Goal: Task Accomplishment & Management: Manage account settings

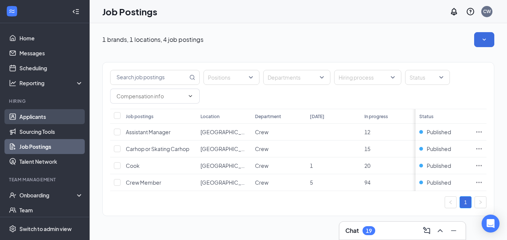
drag, startPoint x: 55, startPoint y: 120, endPoint x: 26, endPoint y: 115, distance: 29.9
click at [26, 115] on link "Applicants" at bounding box center [51, 116] width 64 height 15
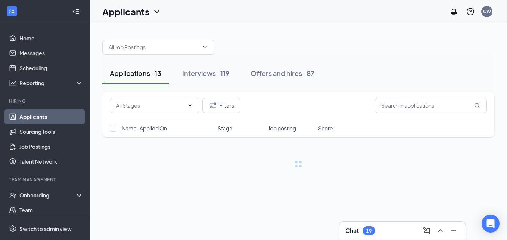
click at [352, 230] on h3 "Chat" at bounding box center [352, 230] width 13 height 8
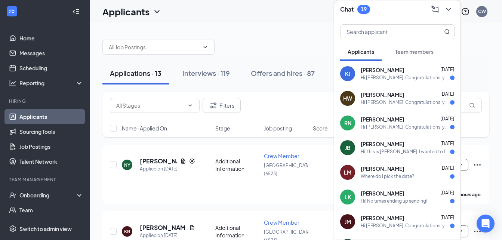
click at [390, 150] on div "Hi, this is [PERSON_NAME]. I wanted to follow up about scheduling an interview …" at bounding box center [405, 152] width 89 height 6
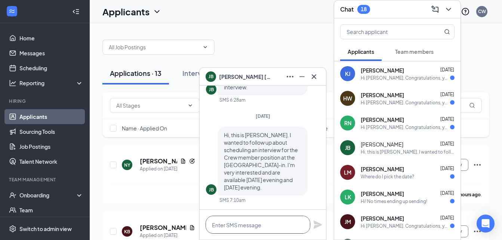
click at [276, 222] on textarea at bounding box center [257, 225] width 105 height 18
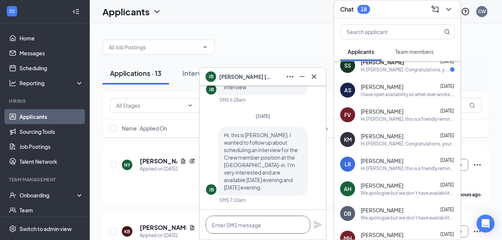
scroll to position [551, 0]
click at [395, 187] on span "[PERSON_NAME]" at bounding box center [382, 184] width 43 height 7
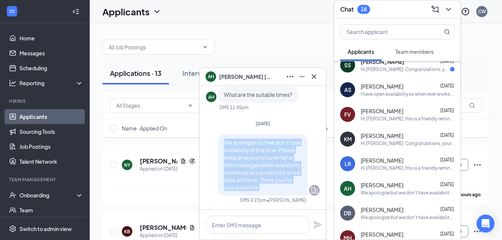
drag, startPoint x: 218, startPoint y: 141, endPoint x: 286, endPoint y: 191, distance: 84.5
click at [286, 191] on div "We apologize but we don’t have availability at this time. Please keep an eye on…" at bounding box center [263, 164] width 90 height 61
click at [313, 76] on icon "Cross" at bounding box center [313, 76] width 9 height 9
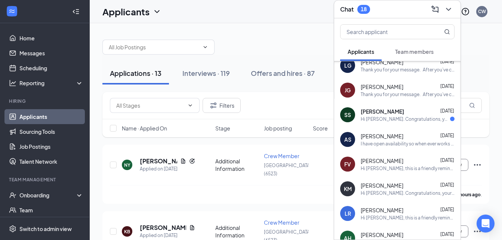
scroll to position [501, 0]
click at [430, 111] on div "[PERSON_NAME] [DATE]" at bounding box center [408, 111] width 94 height 7
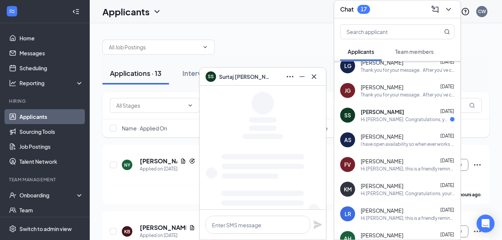
click at [412, 98] on div "Thank you for your message. After you’ve completed all required application ste…" at bounding box center [408, 95] width 94 height 6
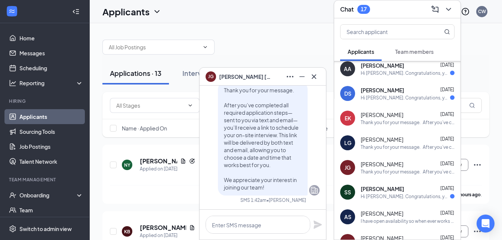
scroll to position [421, 0]
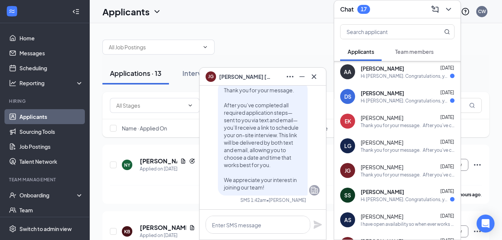
click at [413, 98] on div "Hi [PERSON_NAME]. Congratulations, your onsite interview with Sonic Drive-In fo…" at bounding box center [405, 101] width 89 height 6
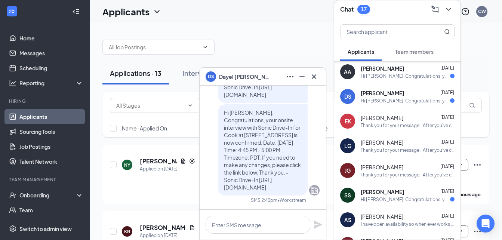
scroll to position [404, 0]
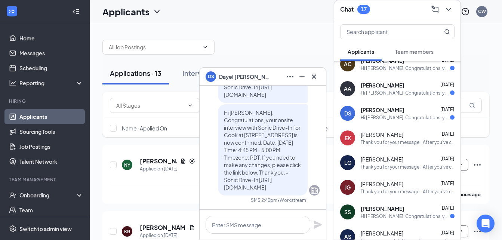
click at [408, 94] on div "Hi [PERSON_NAME]. Congratulations, your onsite interview with Sonic Drive-In fo…" at bounding box center [405, 93] width 89 height 6
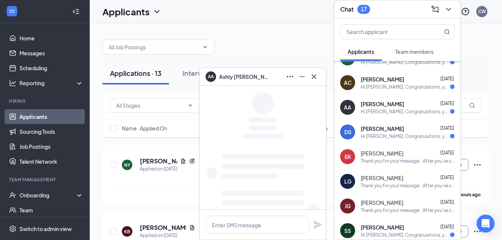
click at [406, 89] on div "Hi [PERSON_NAME]. Congratulations, your onsite interview with Sonic Drive-In fo…" at bounding box center [405, 87] width 89 height 6
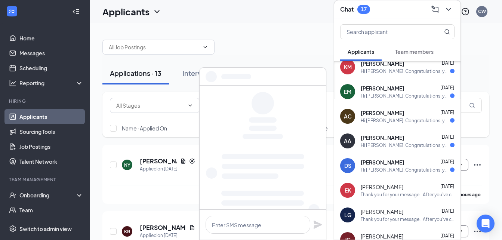
scroll to position [348, 0]
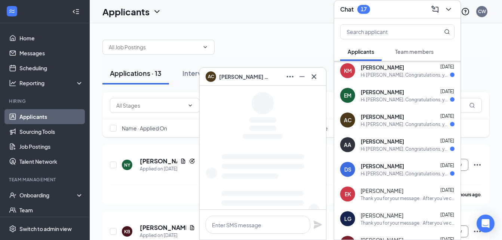
click at [406, 98] on div "Hi [PERSON_NAME]. Congratulations, your onsite interview with Sonic Drive-In fo…" at bounding box center [405, 99] width 89 height 6
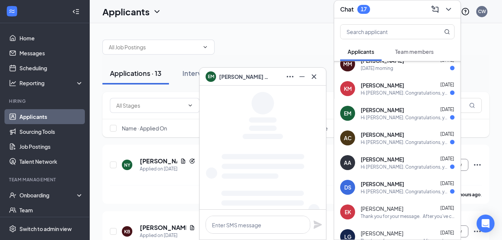
click at [406, 97] on div "KM [PERSON_NAME] [DATE] Hi [PERSON_NAME]. Congratulations, your onsite intervie…" at bounding box center [397, 88] width 126 height 25
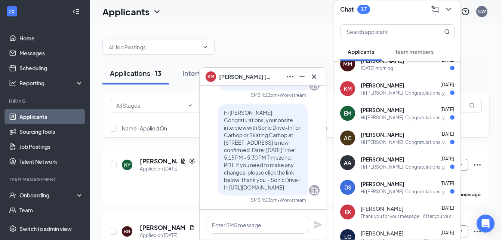
click at [405, 113] on div "[PERSON_NAME] [DATE]" at bounding box center [408, 109] width 94 height 7
click at [393, 92] on div "Hi [PERSON_NAME]. Congratulations, your onsite interview with Sonic Drive-In fo…" at bounding box center [405, 93] width 89 height 6
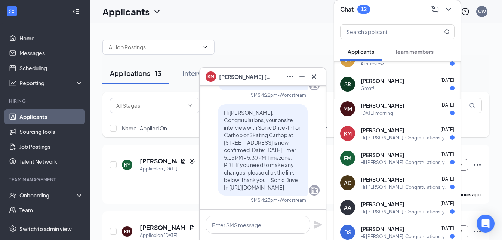
scroll to position [285, 0]
click at [392, 107] on span "[PERSON_NAME]" at bounding box center [382, 105] width 43 height 7
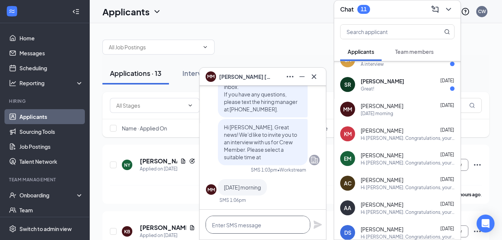
click at [224, 225] on textarea at bounding box center [257, 225] width 105 height 18
click at [258, 225] on textarea at bounding box center [257, 225] width 105 height 18
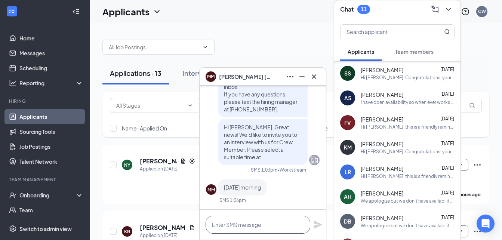
scroll to position [582, 0]
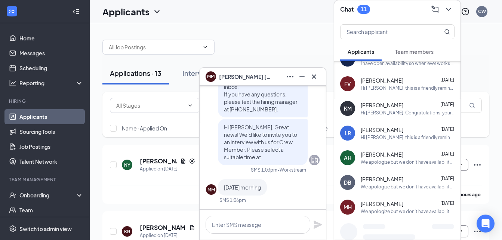
click at [405, 162] on div "We apologize but we don’t have availability at this time. Please keep an eye on…" at bounding box center [408, 162] width 94 height 6
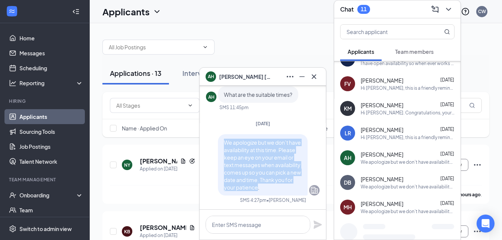
drag, startPoint x: 219, startPoint y: 141, endPoint x: 286, endPoint y: 187, distance: 81.4
click at [286, 187] on span "We apologize but we don’t have availability at this time. Please keep an eye on…" at bounding box center [262, 165] width 77 height 52
copy span "We apologize but we don’t have availability at this time. Please keep an eye on…"
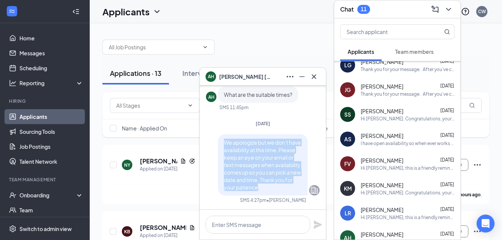
scroll to position [501, 0]
click at [316, 77] on icon "Cross" at bounding box center [313, 76] width 9 height 9
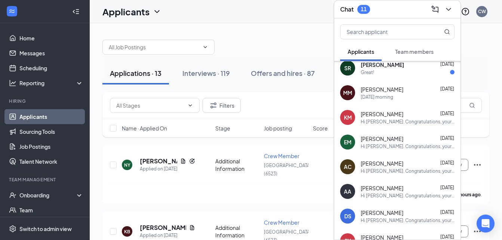
scroll to position [280, 0]
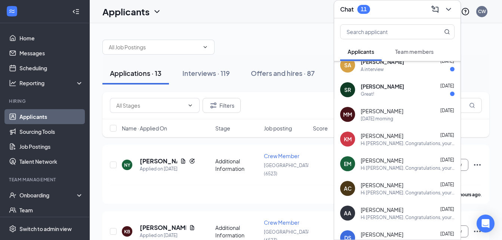
click at [418, 123] on div "MM [PERSON_NAME] [DATE] [DATE] morning" at bounding box center [397, 114] width 126 height 25
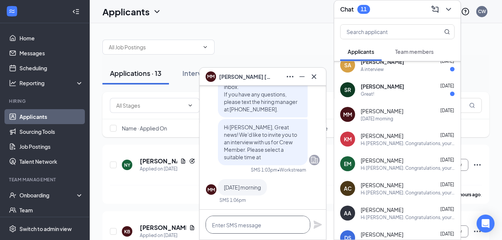
click at [245, 218] on textarea at bounding box center [257, 225] width 105 height 18
paste textarea "We apologize but we don’t have availability at this time. Please keep an eye on…"
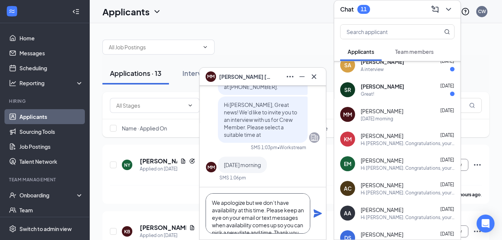
scroll to position [15, 0]
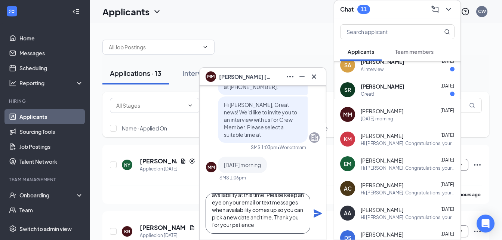
type textarea "We apologize but we don’t have availability at this time. Please keep an eye on…"
click at [316, 220] on div "We apologize but we don’t have availability at this time. Please keep an eye on…" at bounding box center [262, 213] width 126 height 52
click at [316, 213] on icon "Plane" at bounding box center [317, 213] width 9 height 9
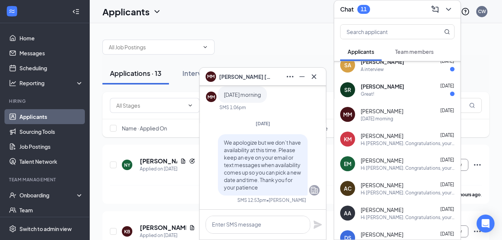
scroll to position [0, 0]
click at [388, 95] on div "Great!" at bounding box center [408, 94] width 94 height 6
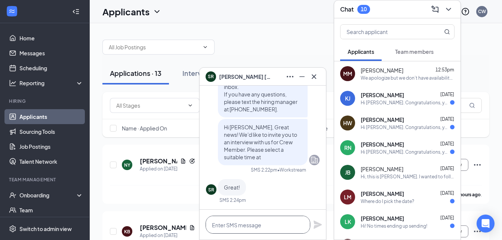
click at [245, 228] on textarea at bounding box center [257, 225] width 105 height 18
paste textarea "We apologize but we don’t have availability at this time. Please keep an eye on…"
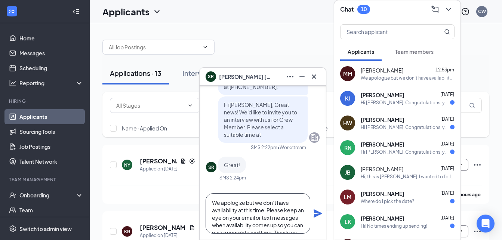
scroll to position [15, 0]
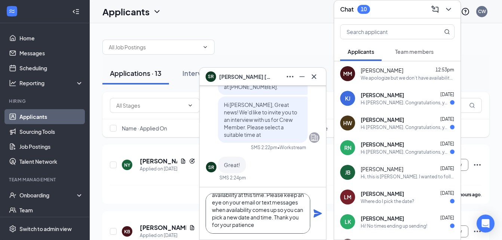
type textarea "We apologize but we don’t have availability at this time. Please keep an eye on…"
click at [313, 215] on icon "Plane" at bounding box center [317, 213] width 9 height 9
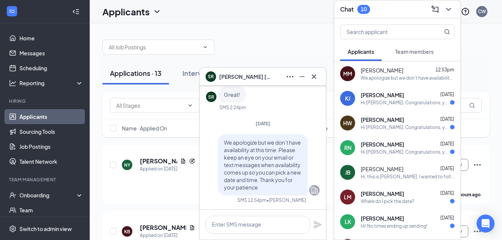
scroll to position [0, 0]
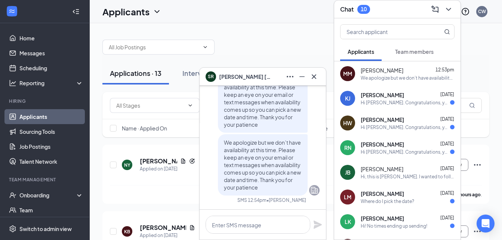
click at [391, 105] on div "Hi [PERSON_NAME]. Congratulations, your onsite interview with Sonic Drive-In fo…" at bounding box center [405, 102] width 89 height 6
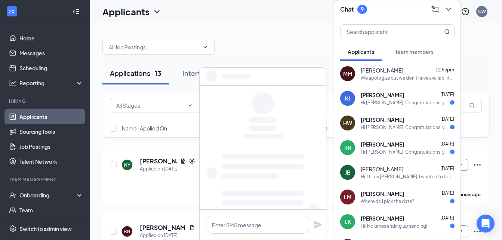
click at [391, 117] on span "[PERSON_NAME]" at bounding box center [382, 119] width 43 height 7
click at [389, 150] on div "Hi [PERSON_NAME]. Congratulations, your onsite interview with Sonic Drive-In fo…" at bounding box center [405, 152] width 89 height 6
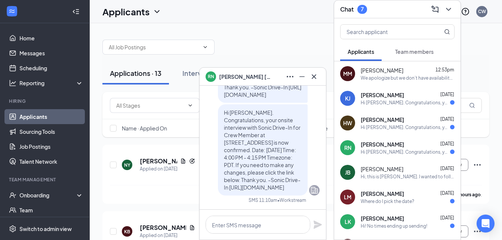
click at [384, 173] on div "[PERSON_NAME] [DATE] Hi, this is [PERSON_NAME]. I wanted to follow up about sch…" at bounding box center [408, 172] width 94 height 15
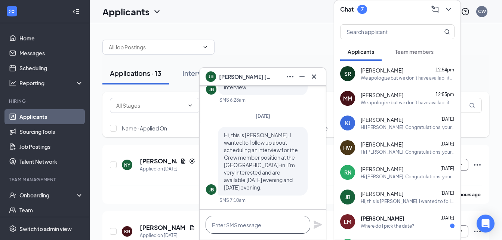
click at [267, 221] on textarea at bounding box center [257, 225] width 105 height 18
paste textarea "We apologize but we don’t have availability at this time. Please keep an eye on…"
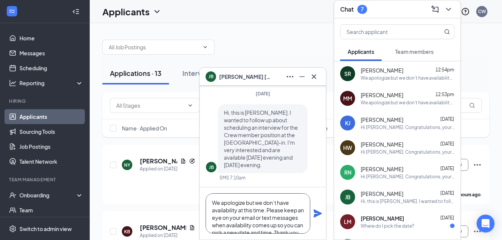
scroll to position [15, 0]
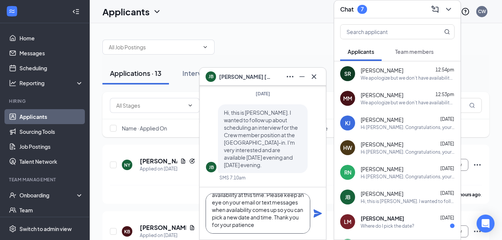
type textarea "We apologize but we don’t have availability at this time. Please keep an eye on…"
click at [314, 217] on icon "Plane" at bounding box center [317, 213] width 8 height 8
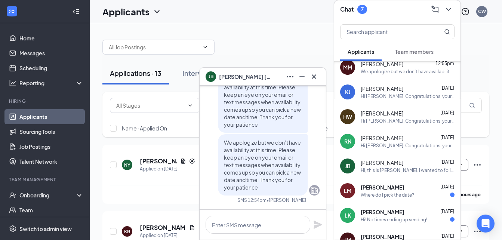
scroll to position [37, 0]
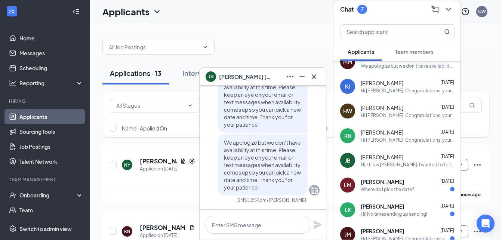
click at [389, 185] on div "[PERSON_NAME] [DATE] Where do I pick the date?" at bounding box center [408, 185] width 94 height 15
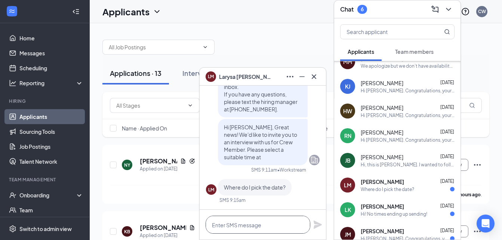
click at [244, 224] on textarea at bounding box center [257, 225] width 105 height 18
paste textarea "We apologize but we don’t have availability at this time. Please keep an eye on…"
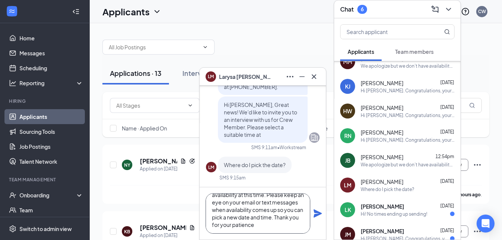
type textarea "We apologize but we don’t have availability at this time. Please keep an eye on…"
click at [317, 216] on icon "Plane" at bounding box center [317, 213] width 9 height 9
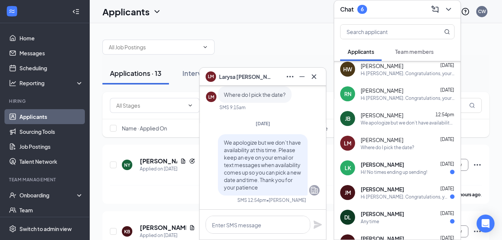
scroll to position [81, 0]
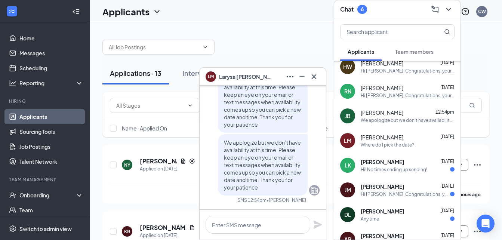
click at [412, 164] on div "[PERSON_NAME] [DATE]" at bounding box center [408, 161] width 94 height 7
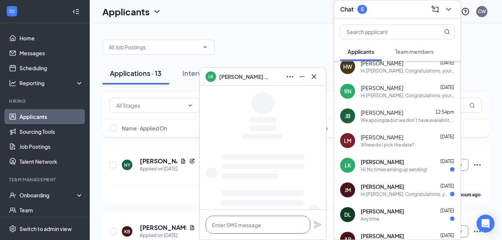
click at [259, 221] on textarea at bounding box center [257, 225] width 105 height 18
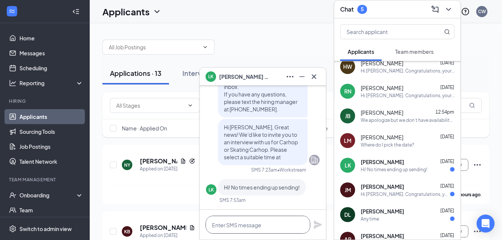
paste textarea "We apologize but we don’t have availability at this time. Please keep an eye on…"
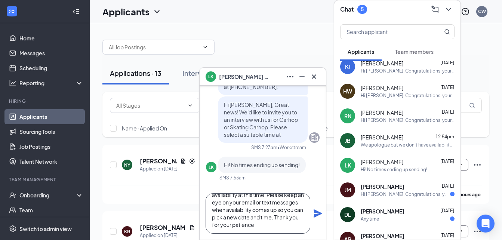
scroll to position [0, 0]
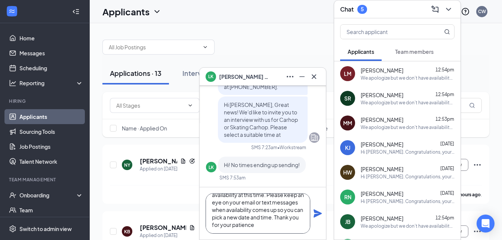
type textarea "We apologize but we don’t have availability at this time. Please keep an eye on…"
click at [318, 213] on icon "Plane" at bounding box center [317, 213] width 8 height 8
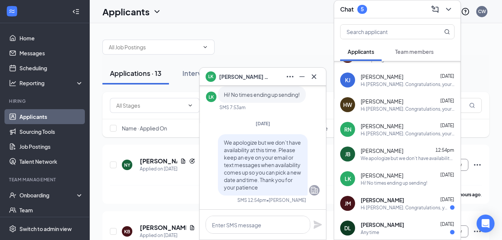
scroll to position [71, 0]
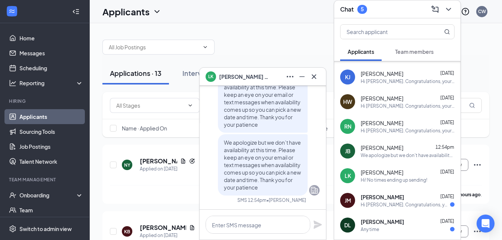
click at [372, 198] on span "[PERSON_NAME]" at bounding box center [382, 196] width 43 height 7
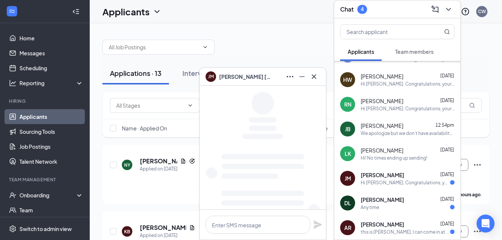
scroll to position [95, 0]
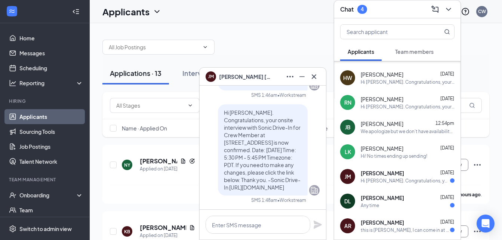
click at [372, 198] on span "[PERSON_NAME]" at bounding box center [382, 197] width 43 height 7
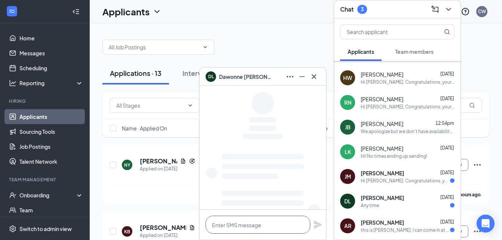
click at [256, 223] on textarea at bounding box center [257, 225] width 105 height 18
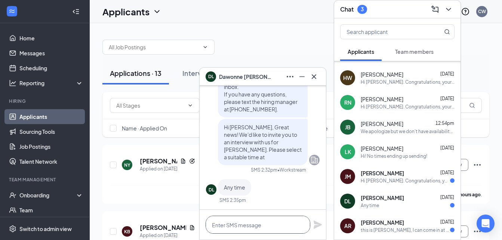
paste textarea "We apologize but we don’t have availability at this time. Please keep an eye on…"
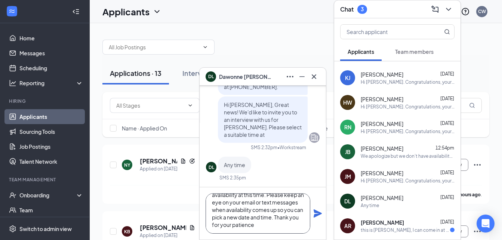
scroll to position [0, 0]
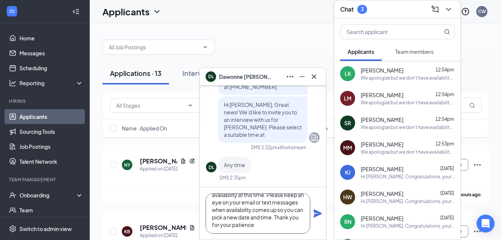
type textarea "We apologize but we don’t have availability at this time. Please keep an eye on…"
click at [314, 215] on icon "Plane" at bounding box center [317, 213] width 9 height 9
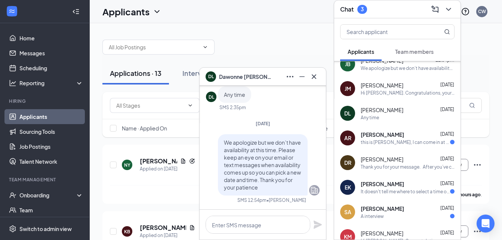
scroll to position [208, 0]
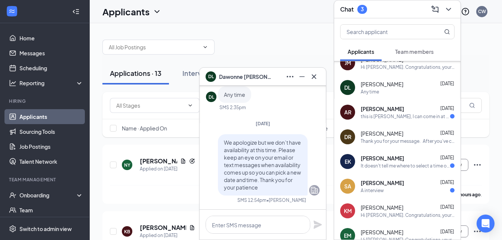
click at [396, 120] on div "AR [PERSON_NAME] [DATE] this is [PERSON_NAME], I can come in at anytime or day …" at bounding box center [397, 112] width 126 height 25
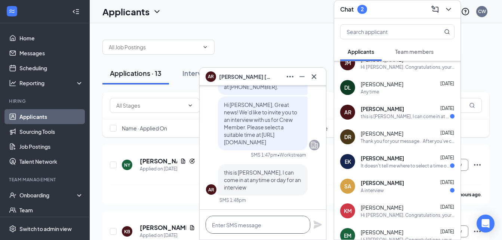
click at [245, 220] on textarea at bounding box center [257, 225] width 105 height 18
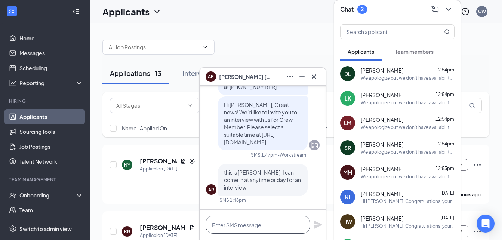
paste textarea "We apologize but we don’t have availability at this time. Please keep an eye on…"
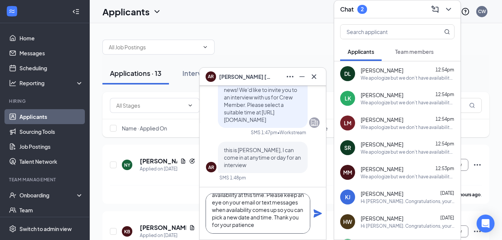
type textarea "We apologize but we don’t have availability at this time. Please keep an eye on…"
click at [314, 216] on icon "Plane" at bounding box center [317, 213] width 8 height 8
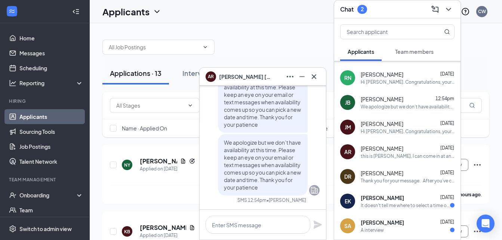
scroll to position [170, 0]
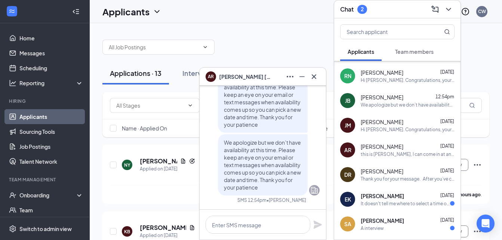
click at [381, 197] on span "[PERSON_NAME]" at bounding box center [382, 195] width 43 height 7
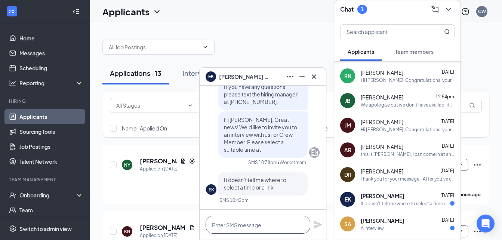
click at [250, 221] on textarea at bounding box center [257, 225] width 105 height 18
paste textarea "We apologize but we don’t have availability at this time. Please keep an eye on…"
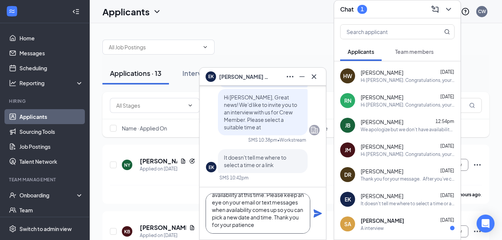
scroll to position [0, 0]
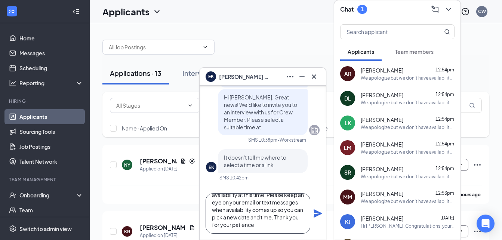
type textarea "We apologize but we don’t have availability at this time. Please keep an eye on…"
click at [319, 212] on icon "Plane" at bounding box center [317, 213] width 8 height 8
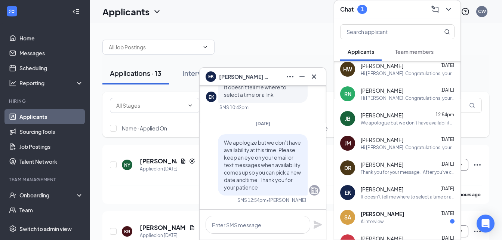
scroll to position [216, 0]
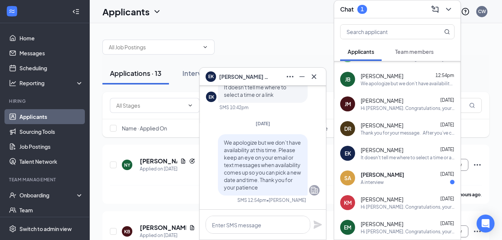
click at [400, 176] on span "[PERSON_NAME]" at bounding box center [382, 174] width 43 height 7
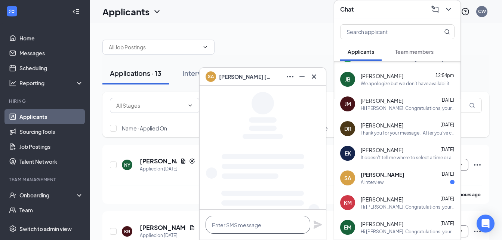
click at [257, 226] on textarea at bounding box center [257, 225] width 105 height 18
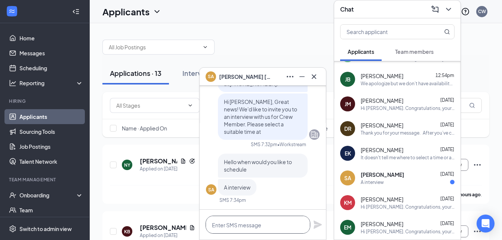
paste textarea "We apologize but we don’t have availability at this time. Please keep an eye on…"
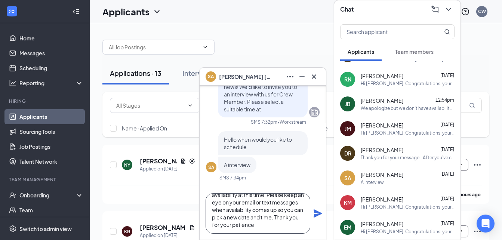
scroll to position [0, 0]
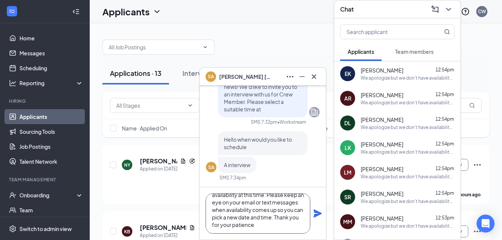
type textarea "We apologize but we don’t have availability at this time. Please keep an eye on…"
click at [318, 216] on icon "Plane" at bounding box center [317, 213] width 9 height 9
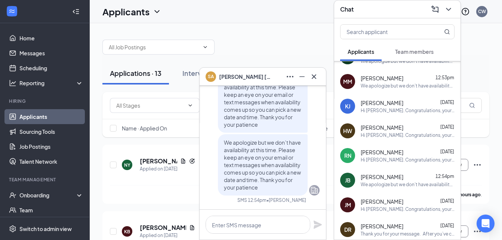
scroll to position [131, 0]
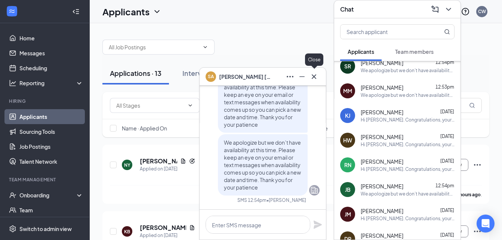
click at [316, 77] on icon "Cross" at bounding box center [313, 76] width 9 height 9
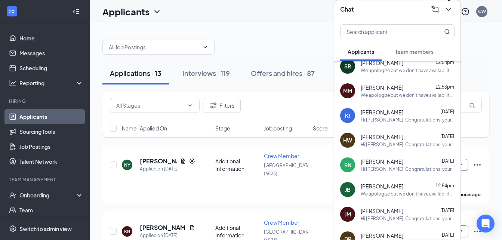
click at [448, 9] on icon "ChevronDown" at bounding box center [448, 9] width 9 height 9
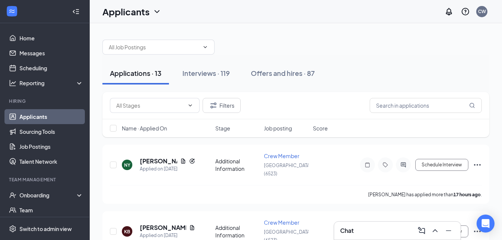
scroll to position [0, 0]
click at [226, 66] on button "Interviews · 119" at bounding box center [206, 73] width 62 height 22
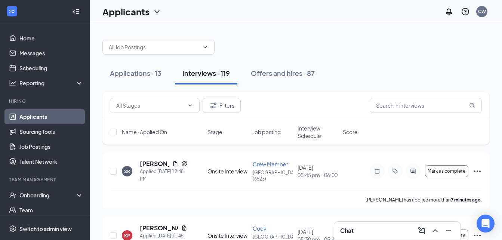
click at [312, 133] on span "Interview Schedule" at bounding box center [317, 131] width 41 height 15
click at [313, 135] on span "Interview Schedule" at bounding box center [313, 131] width 32 height 15
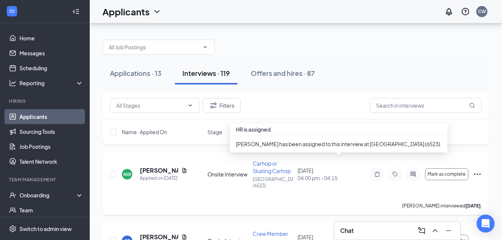
scroll to position [23, 0]
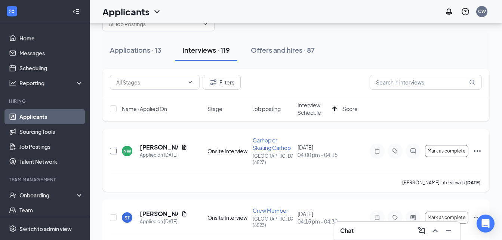
click at [115, 149] on input "checkbox" at bounding box center [113, 151] width 7 height 7
checkbox input "true"
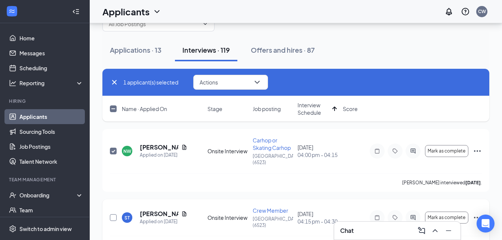
click at [112, 214] on input "checkbox" at bounding box center [113, 217] width 7 height 7
checkbox input "true"
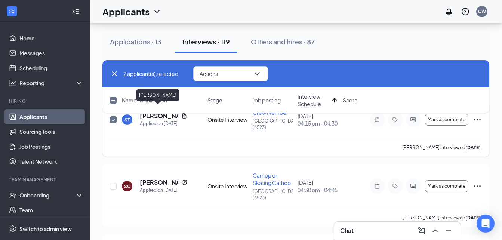
scroll to position [121, 0]
click at [114, 182] on input "checkbox" at bounding box center [113, 185] width 7 height 7
checkbox input "true"
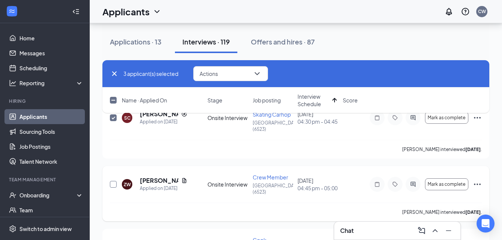
click at [114, 181] on input "checkbox" at bounding box center [113, 184] width 7 height 7
checkbox input "true"
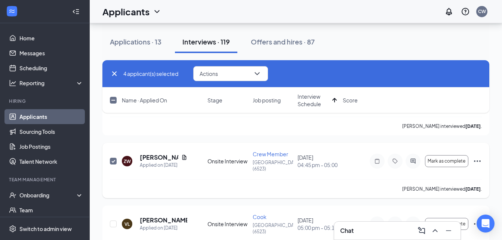
scroll to position [232, 0]
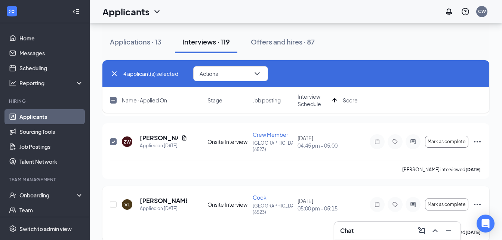
click at [114, 200] on div at bounding box center [113, 205] width 7 height 22
click at [113, 201] on input "checkbox" at bounding box center [113, 204] width 7 height 7
checkbox input "true"
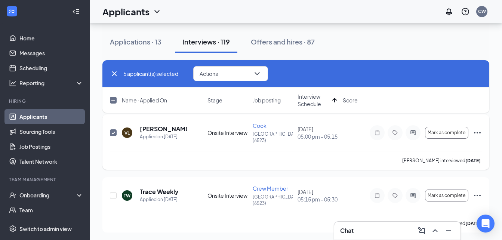
scroll to position [304, 0]
click at [113, 191] on input "checkbox" at bounding box center [113, 194] width 7 height 7
checkbox input "true"
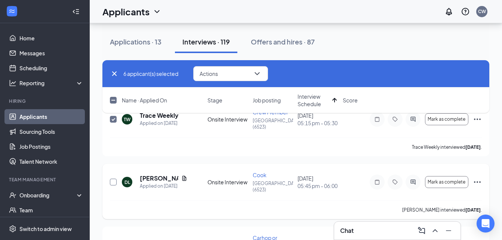
click at [112, 179] on input "checkbox" at bounding box center [113, 182] width 7 height 7
checkbox input "true"
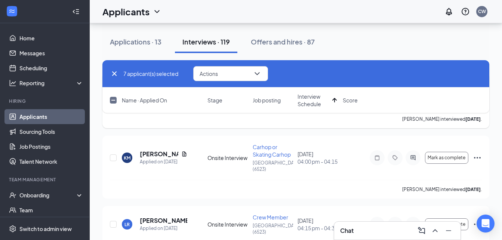
scroll to position [471, 0]
click at [115, 154] on input "checkbox" at bounding box center [113, 157] width 7 height 7
checkbox input "true"
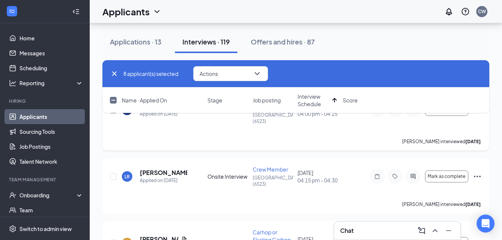
scroll to position [519, 0]
click at [115, 172] on input "checkbox" at bounding box center [113, 175] width 7 height 7
checkbox input "true"
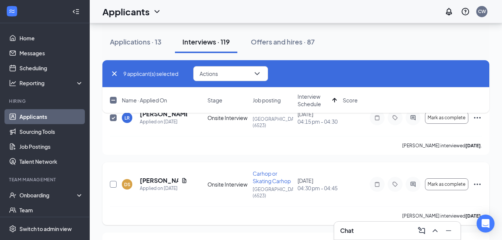
scroll to position [578, 0]
click at [115, 180] on input "checkbox" at bounding box center [113, 183] width 7 height 7
checkbox input "true"
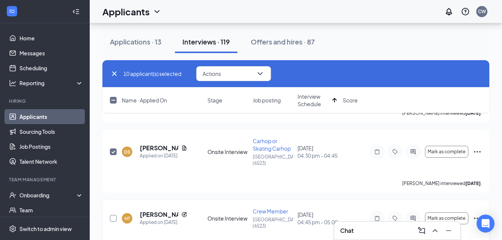
click at [114, 215] on input "checkbox" at bounding box center [113, 218] width 7 height 7
checkbox input "true"
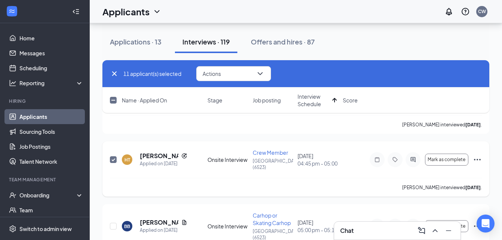
scroll to position [669, 0]
click at [117, 211] on div at bounding box center [113, 225] width 7 height 29
click at [113, 222] on input "checkbox" at bounding box center [113, 225] width 7 height 7
checkbox input "true"
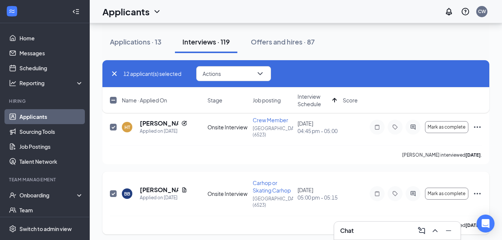
scroll to position [702, 0]
checkbox input "true"
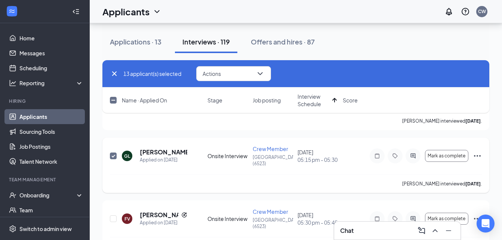
scroll to position [805, 0]
click at [117, 207] on div at bounding box center [113, 218] width 7 height 22
click at [109, 200] on div "FV [PERSON_NAME] Applied on [DATE] Onsite Interview Crew Member [GEOGRAPHIC_DAT…" at bounding box center [295, 227] width 387 height 55
drag, startPoint x: 109, startPoint y: 192, endPoint x: 114, endPoint y: 194, distance: 5.2
click at [114, 200] on div "FV [PERSON_NAME] Applied on [DATE] Onsite Interview Crew Member [GEOGRAPHIC_DAT…" at bounding box center [295, 227] width 387 height 55
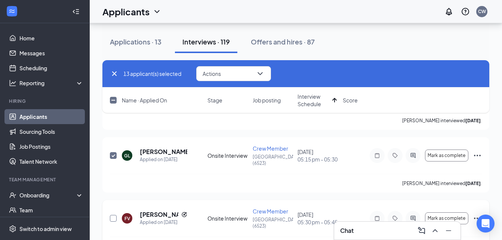
click at [114, 215] on input "checkbox" at bounding box center [113, 218] width 7 height 7
checkbox input "true"
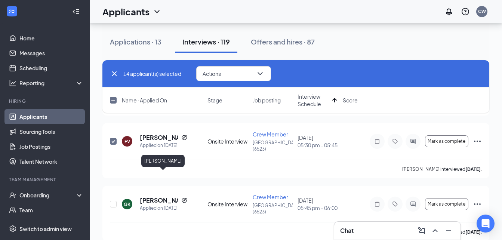
scroll to position [883, 0]
click at [112, 200] on input "checkbox" at bounding box center [113, 203] width 7 height 7
checkbox input "true"
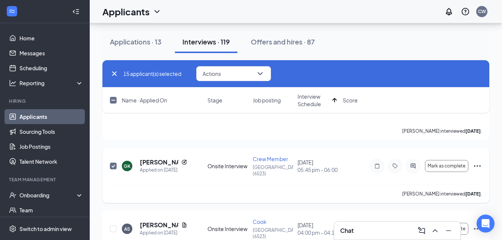
scroll to position [924, 0]
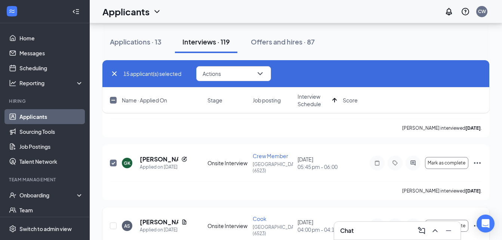
click at [115, 215] on div at bounding box center [113, 226] width 7 height 22
click at [264, 77] on icon "ChevronDown" at bounding box center [260, 73] width 9 height 9
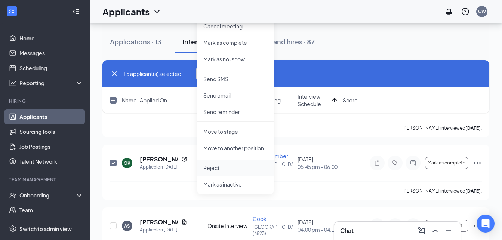
click at [217, 169] on p "Reject" at bounding box center [235, 167] width 64 height 7
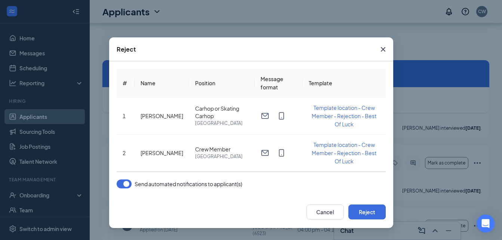
click at [126, 184] on button "button" at bounding box center [124, 183] width 15 height 9
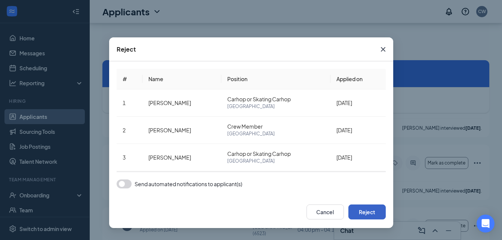
click at [365, 213] on button "Reject" at bounding box center [366, 211] width 37 height 15
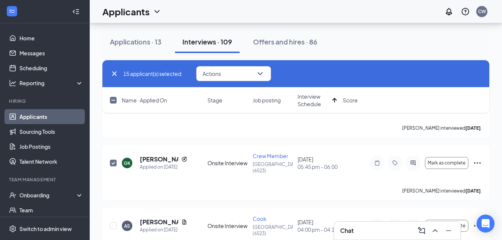
checkbox input "false"
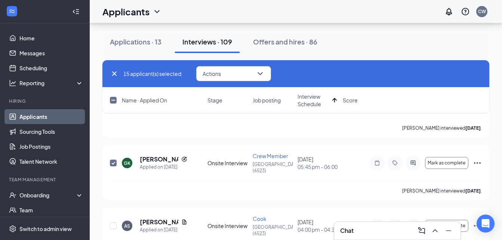
checkbox input "false"
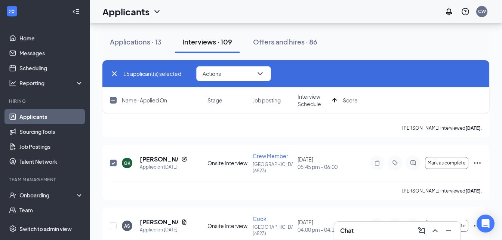
checkbox input "false"
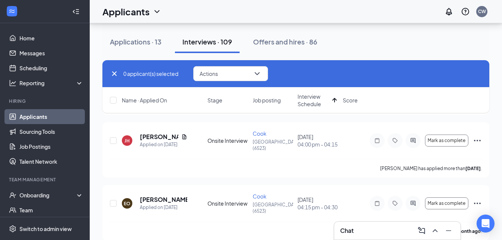
scroll to position [922, 0]
